Goal: Information Seeking & Learning: Learn about a topic

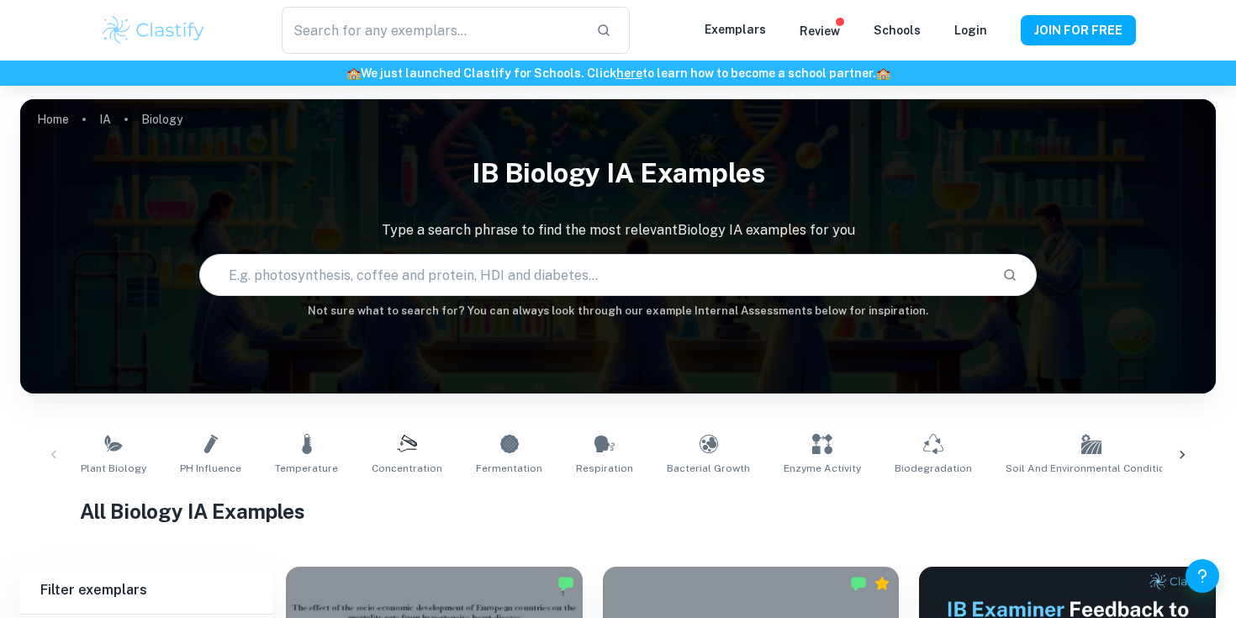
scroll to position [415, 0]
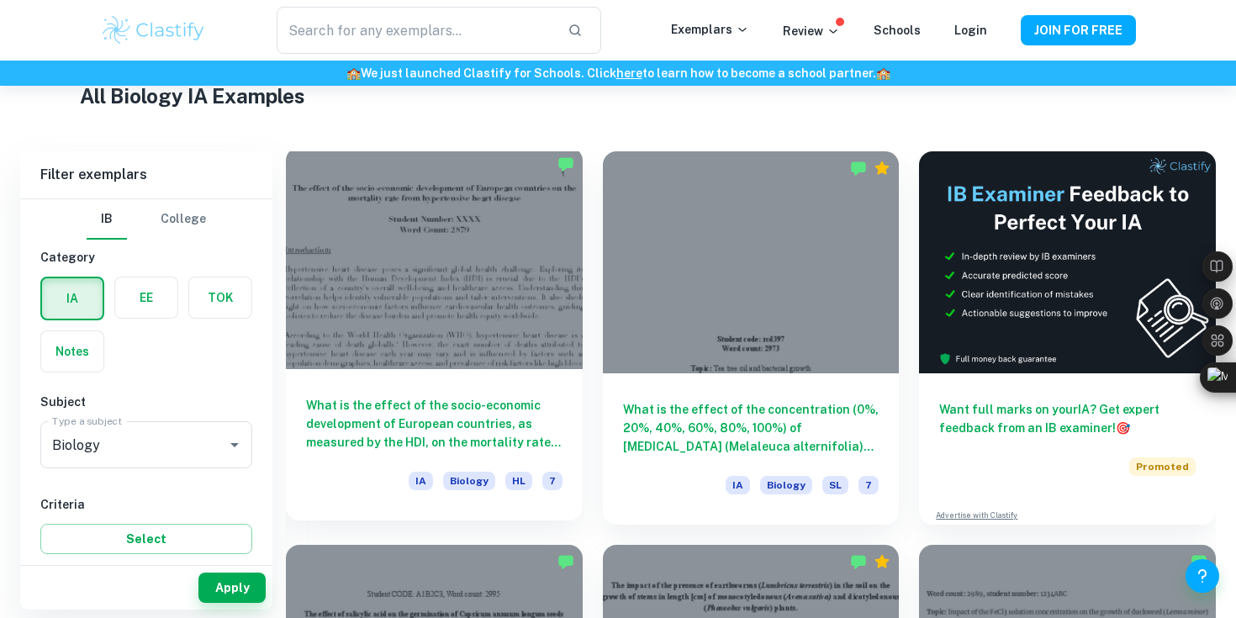
click at [472, 324] on div at bounding box center [434, 258] width 297 height 222
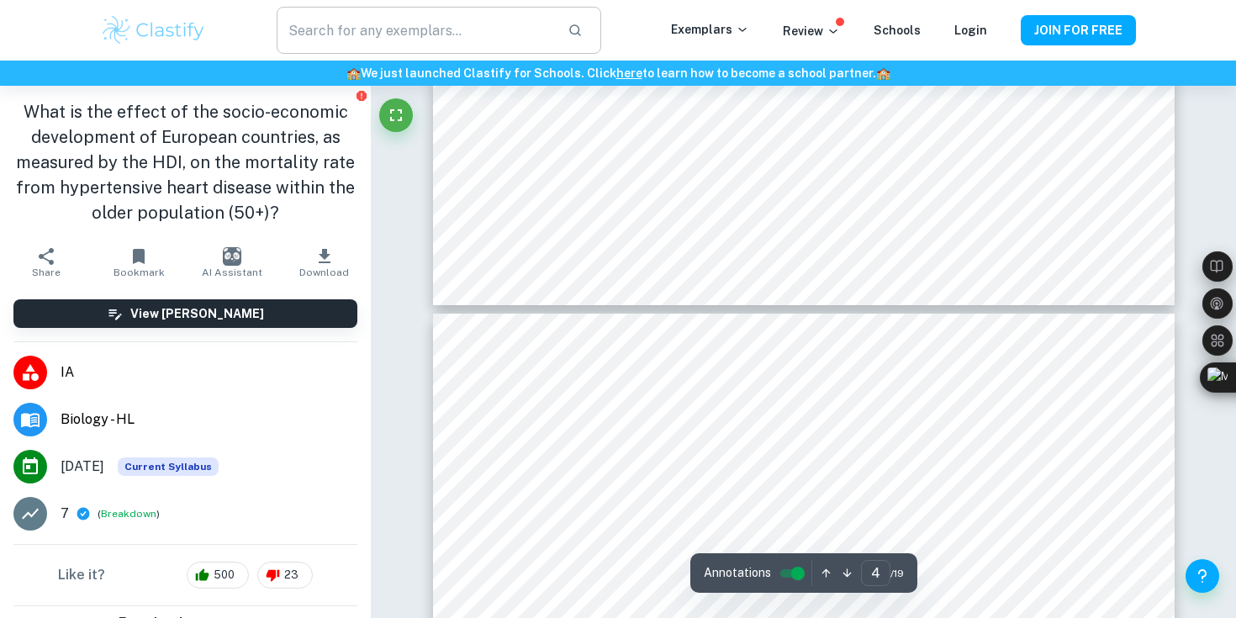
type input "5"
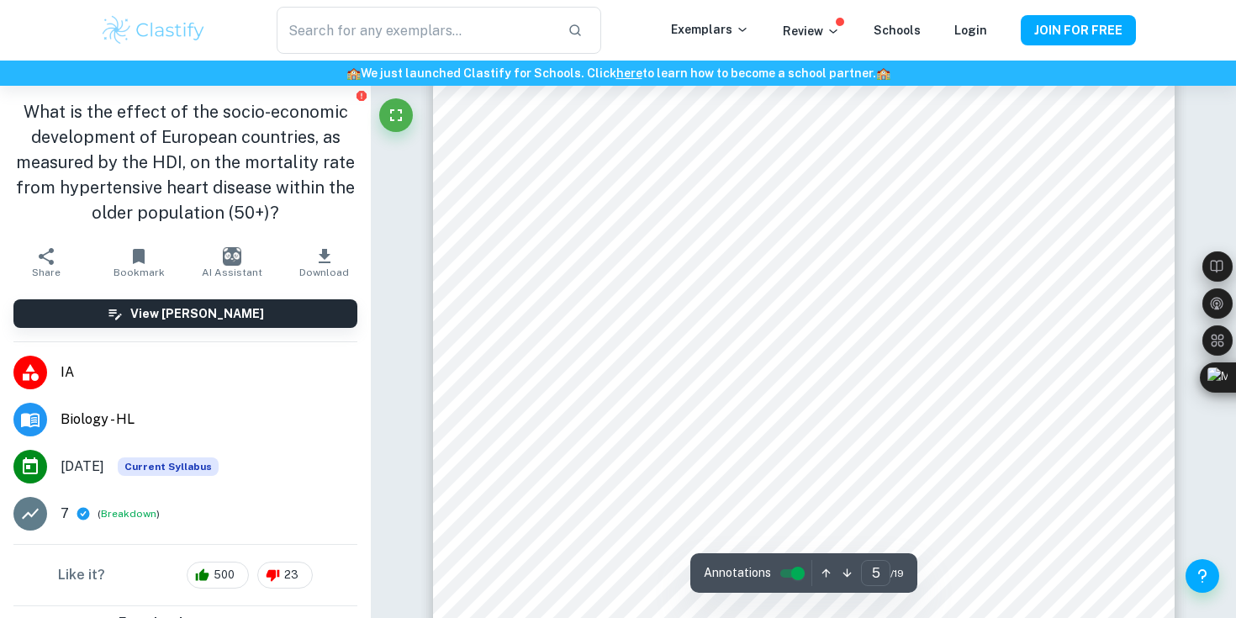
scroll to position [4689, 0]
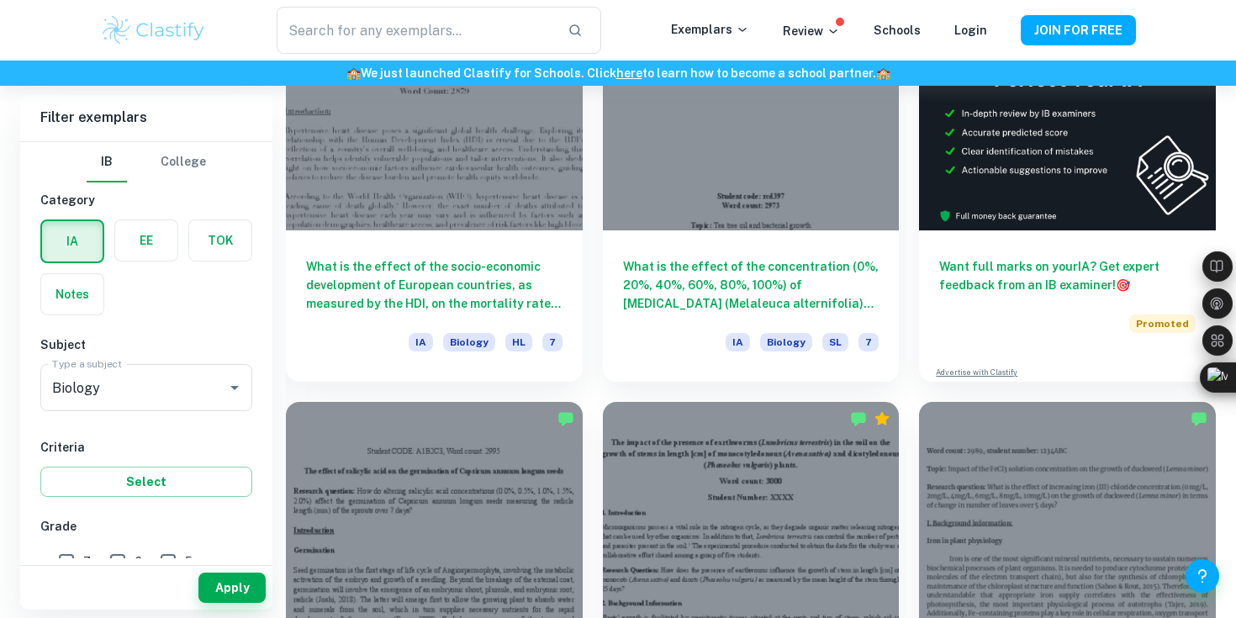
scroll to position [575, 0]
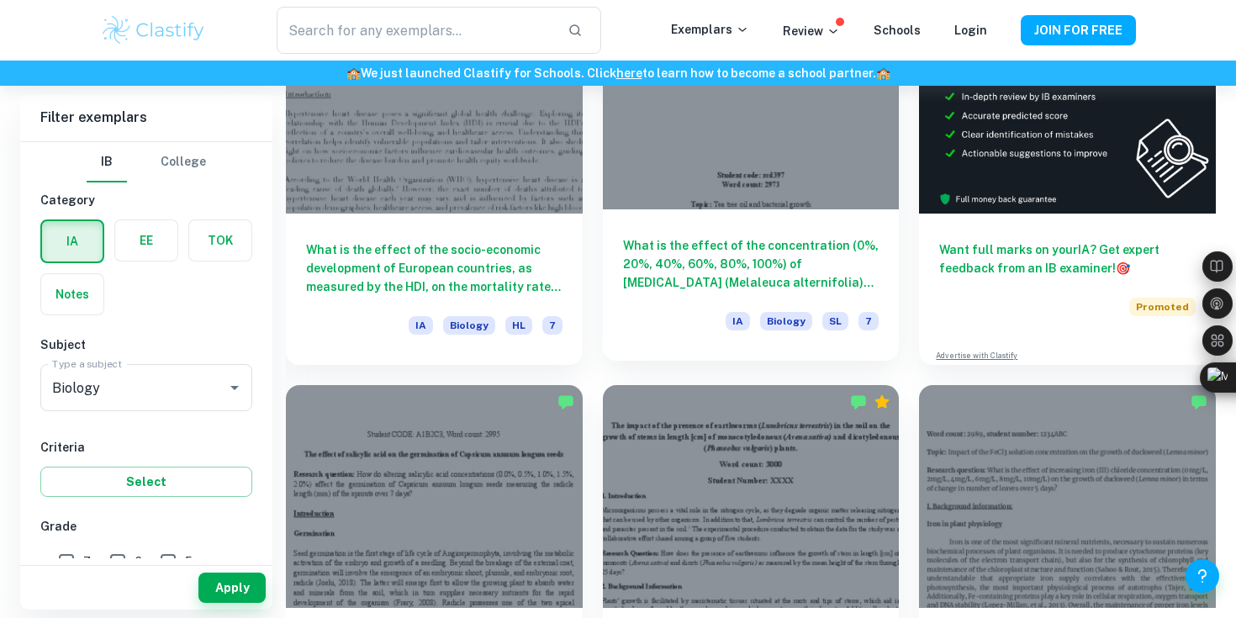
click at [658, 292] on div "What is the effect of the concentration (0%, 20%, 40%, 60%, 80%, 100%) of [MEDI…" at bounding box center [751, 284] width 297 height 151
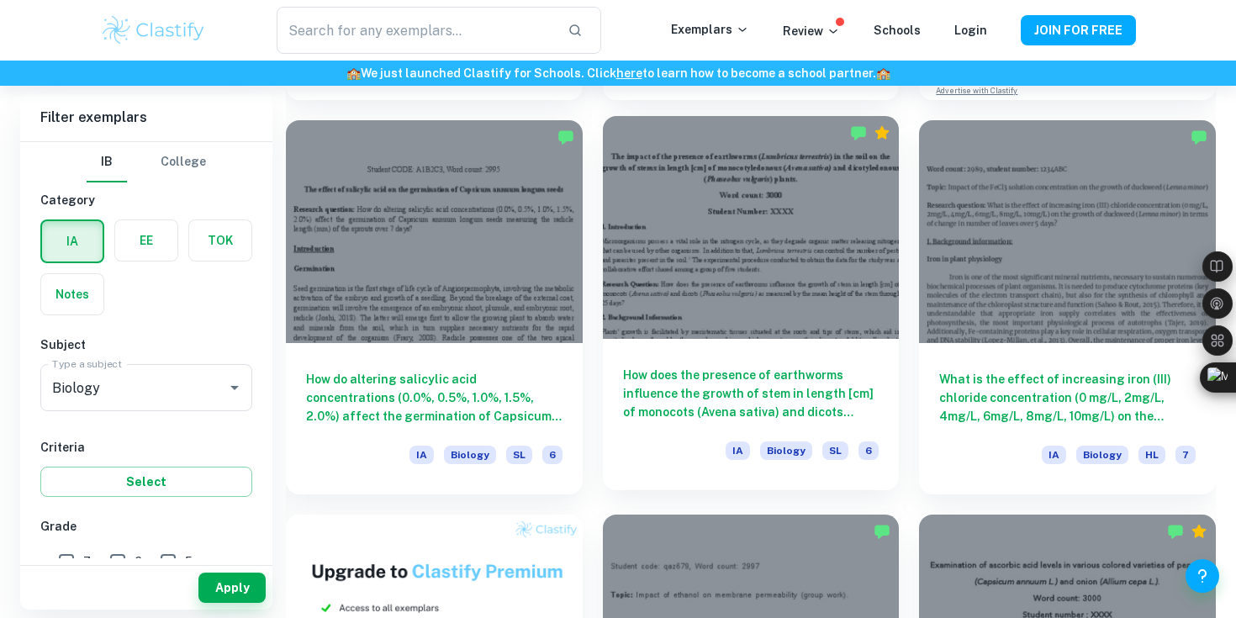
scroll to position [840, 0]
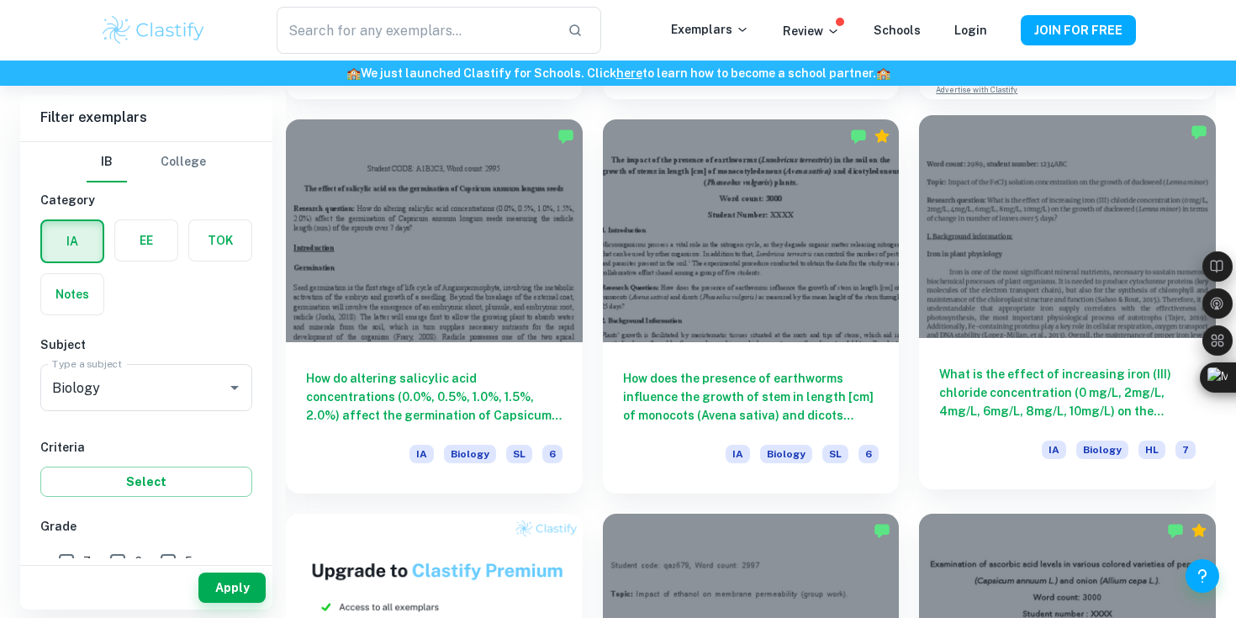
click at [1041, 348] on div "What is the effect of increasing [MEDICAL_DATA]) chloride concentration (0 mg/L…" at bounding box center [1067, 413] width 297 height 151
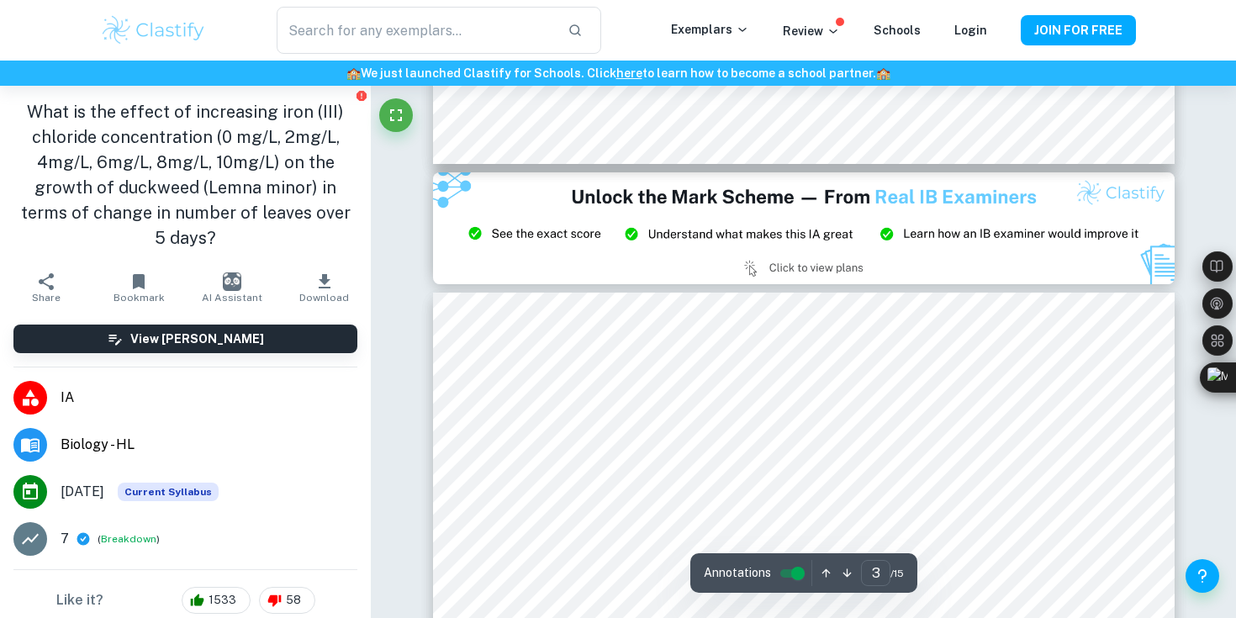
scroll to position [2163, 0]
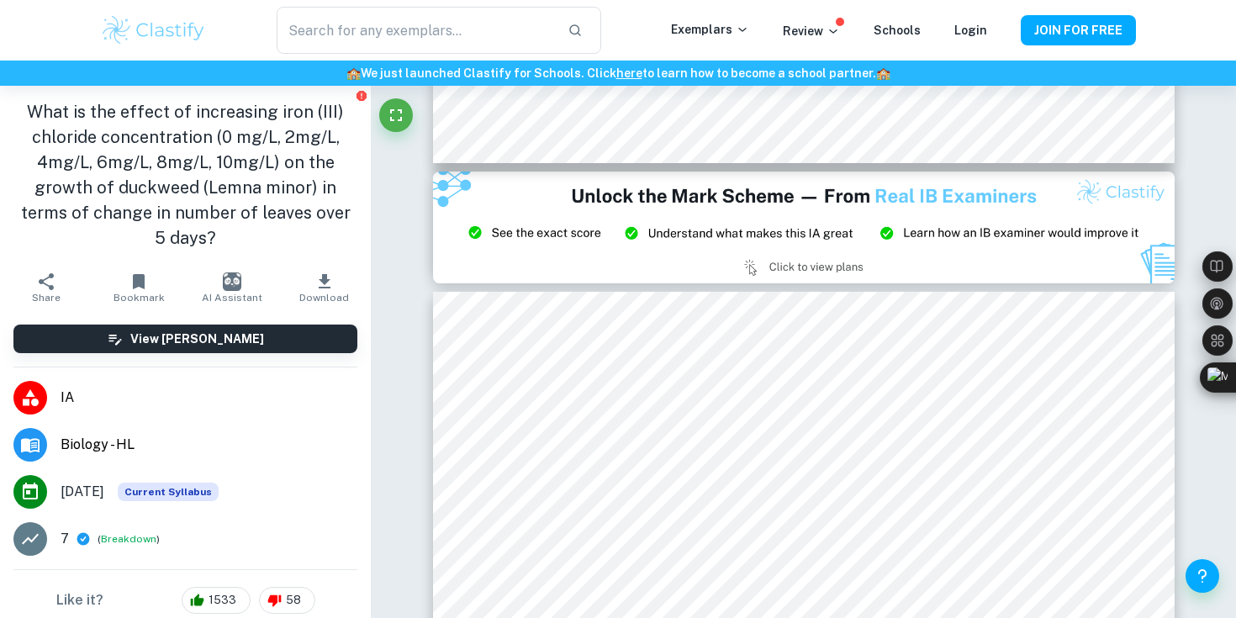
type input "2"
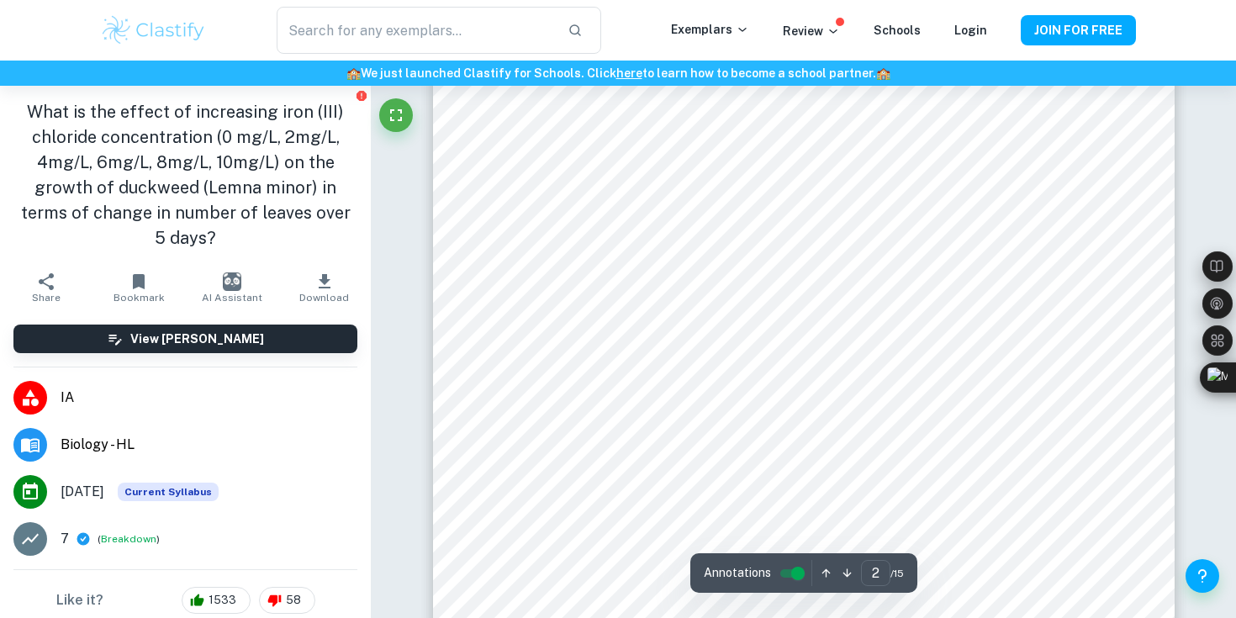
scroll to position [1504, 0]
